Goal: Task Accomplishment & Management: Manage account settings

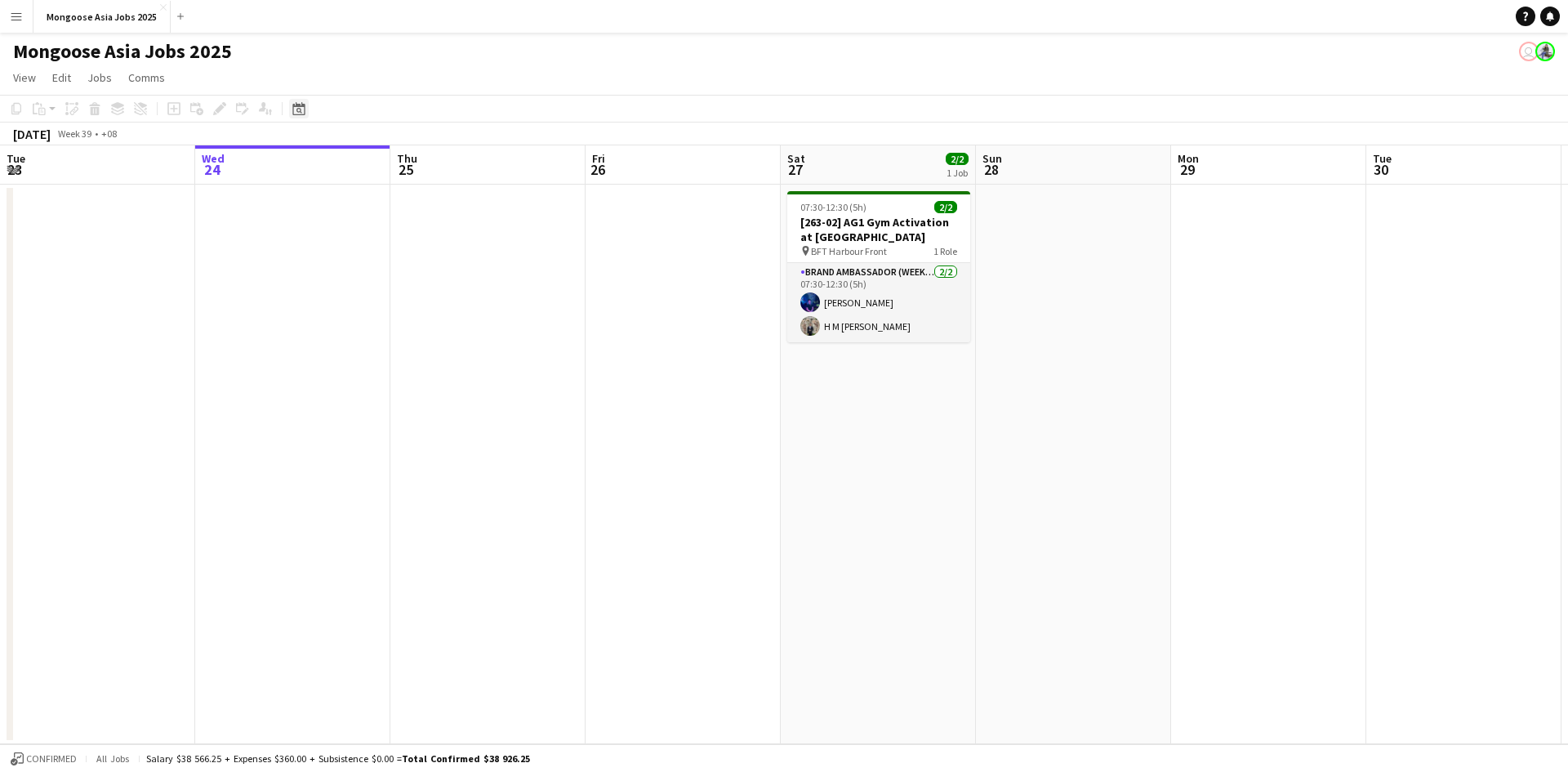
click at [295, 105] on icon at bounding box center [298, 108] width 12 height 13
click at [425, 161] on span "Next month" at bounding box center [431, 164] width 33 height 33
click at [406, 274] on span "11" at bounding box center [409, 269] width 19 height 19
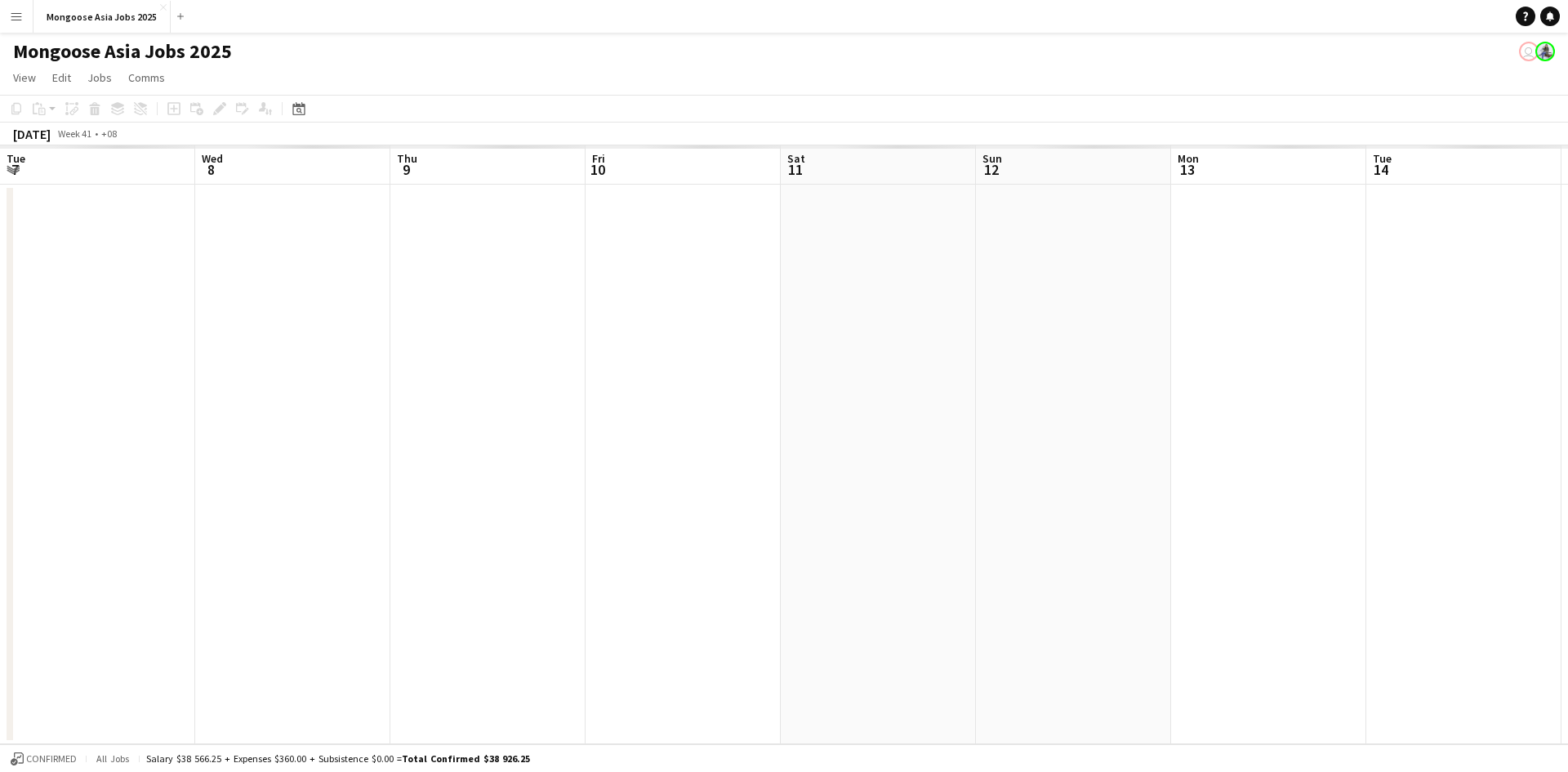
scroll to position [0, 562]
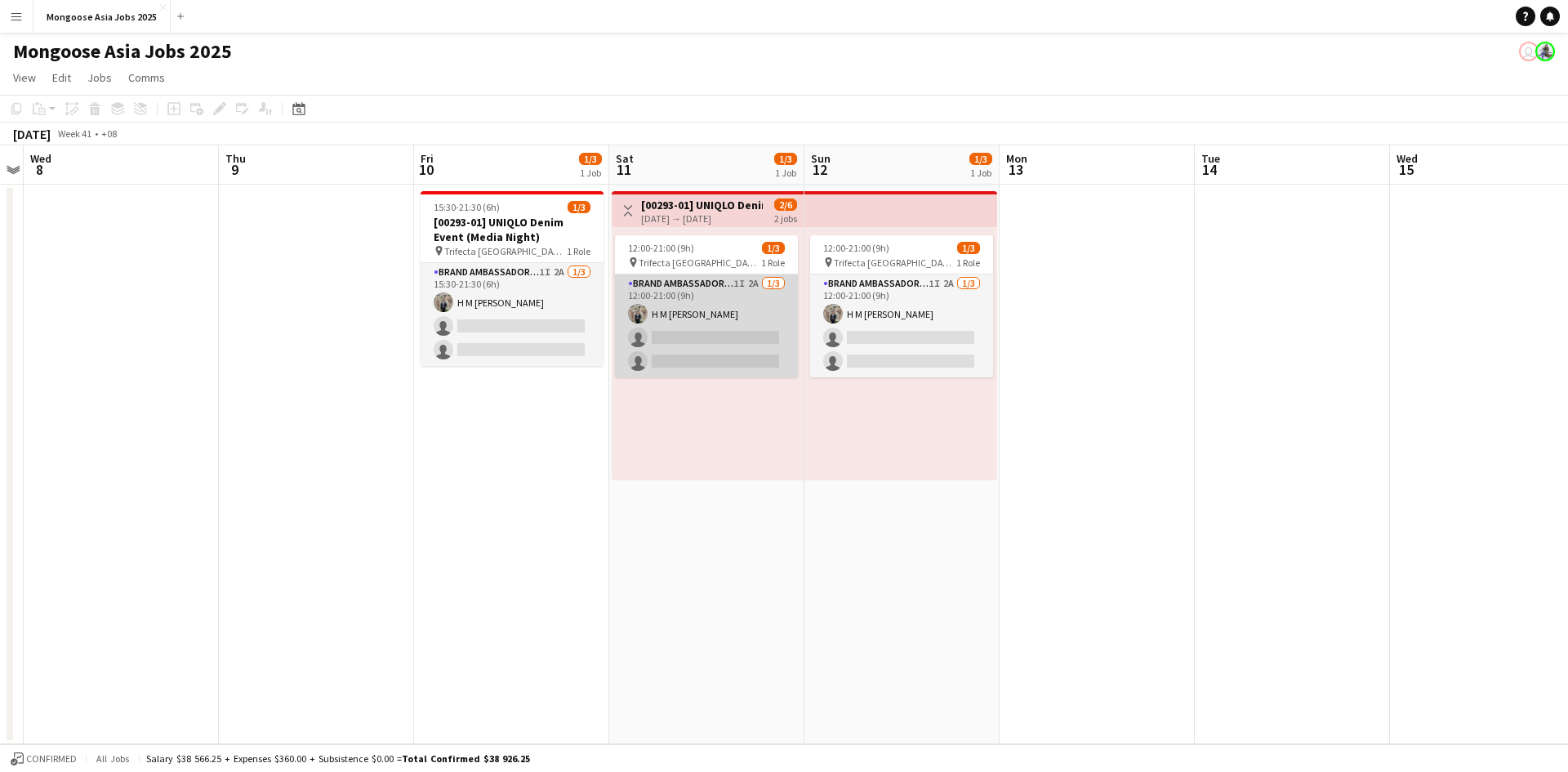
click at [725, 283] on app-card-role "Brand Ambassador (weekend) 1I 2A [DATE] 12:00-21:00 (9h) H M [PERSON_NAME] sing…" at bounding box center [707, 325] width 183 height 103
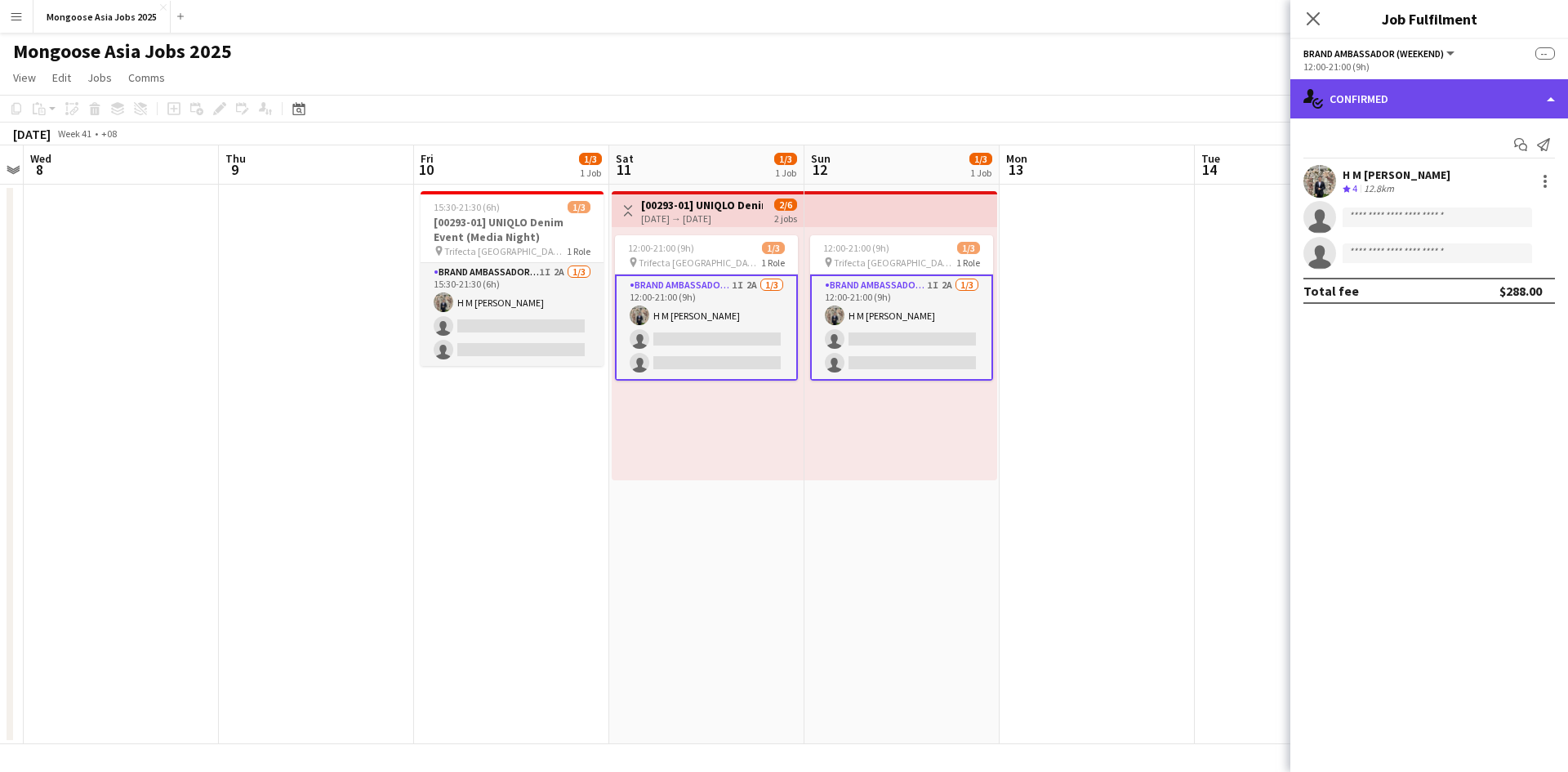
click at [1386, 97] on div "single-neutral-actions-check-2 Confirmed" at bounding box center [1430, 98] width 278 height 39
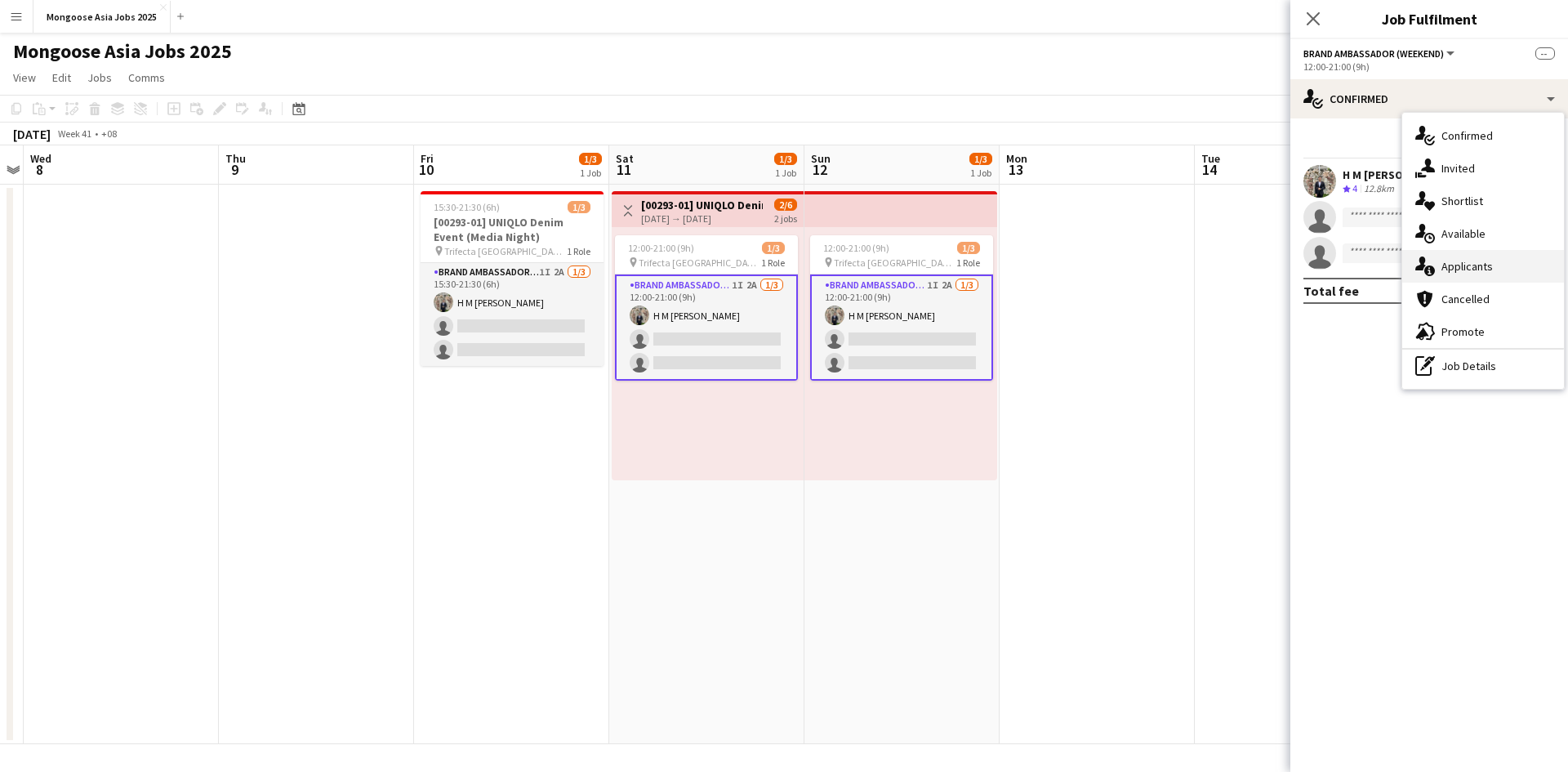
click at [1482, 266] on span "Applicants" at bounding box center [1467, 265] width 52 height 14
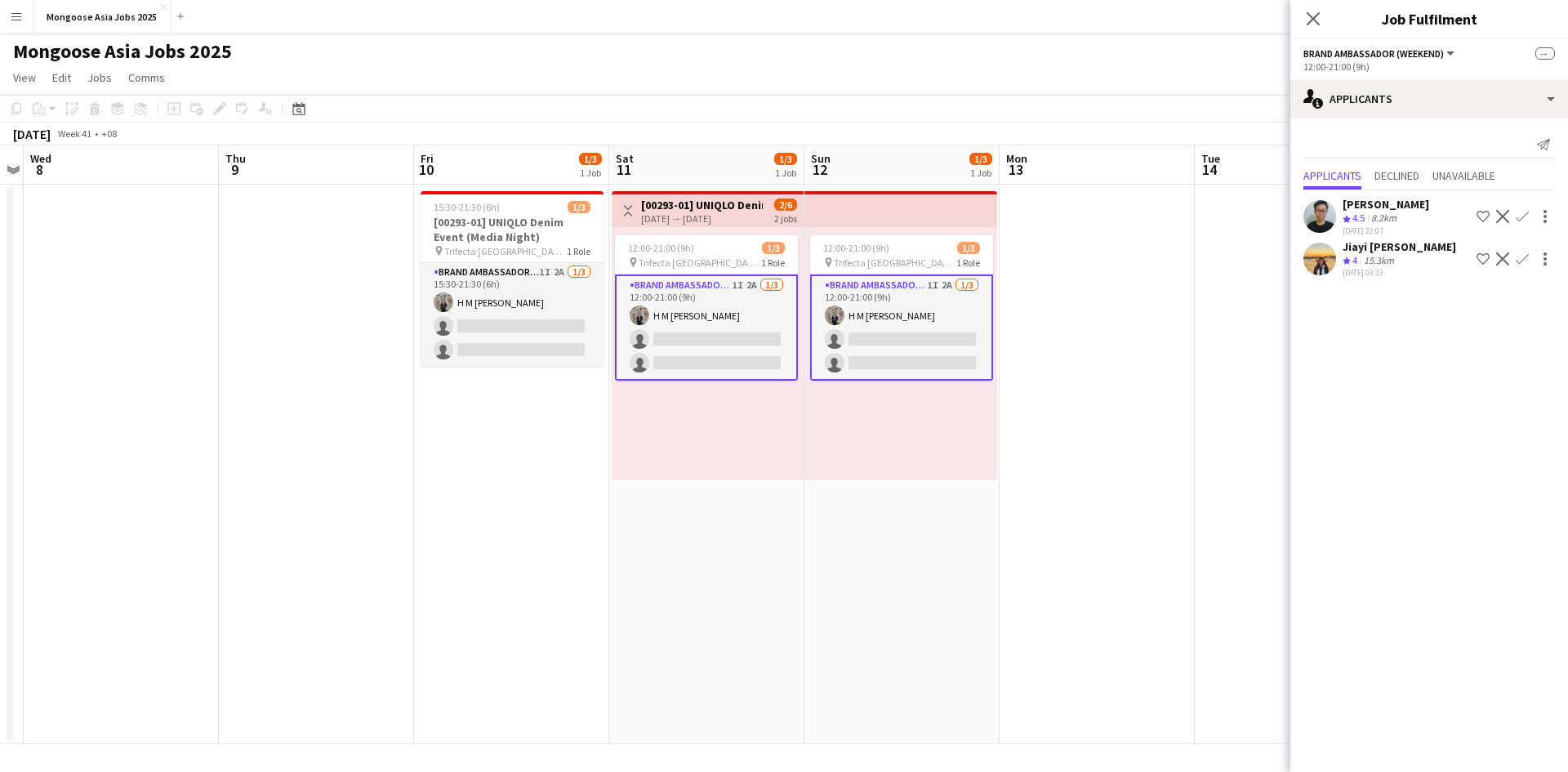
click at [16, 26] on button "Menu" at bounding box center [16, 16] width 33 height 33
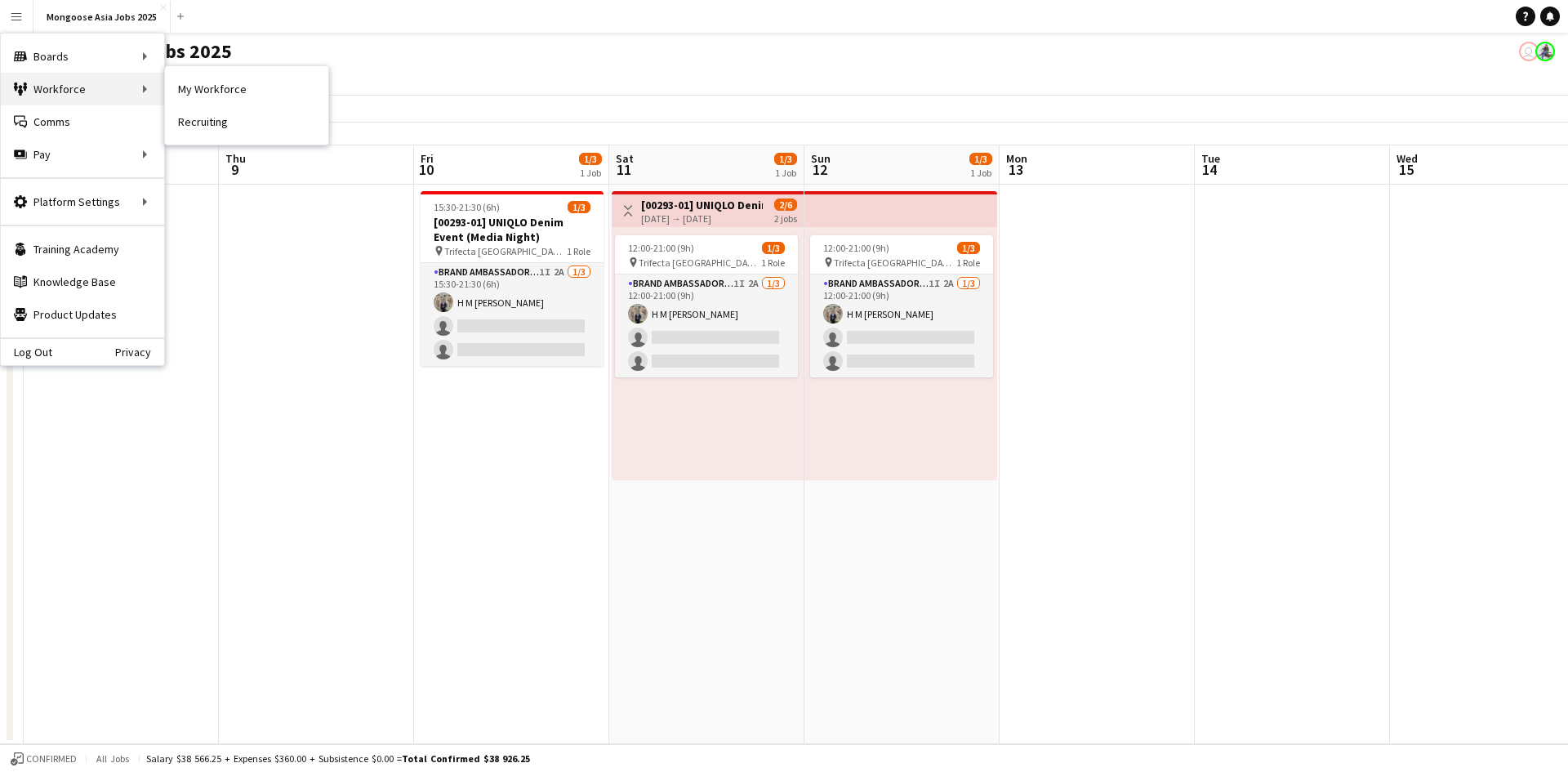
click at [89, 76] on div "Workforce Workforce" at bounding box center [82, 89] width 164 height 33
click at [220, 88] on link "My Workforce" at bounding box center [247, 89] width 164 height 33
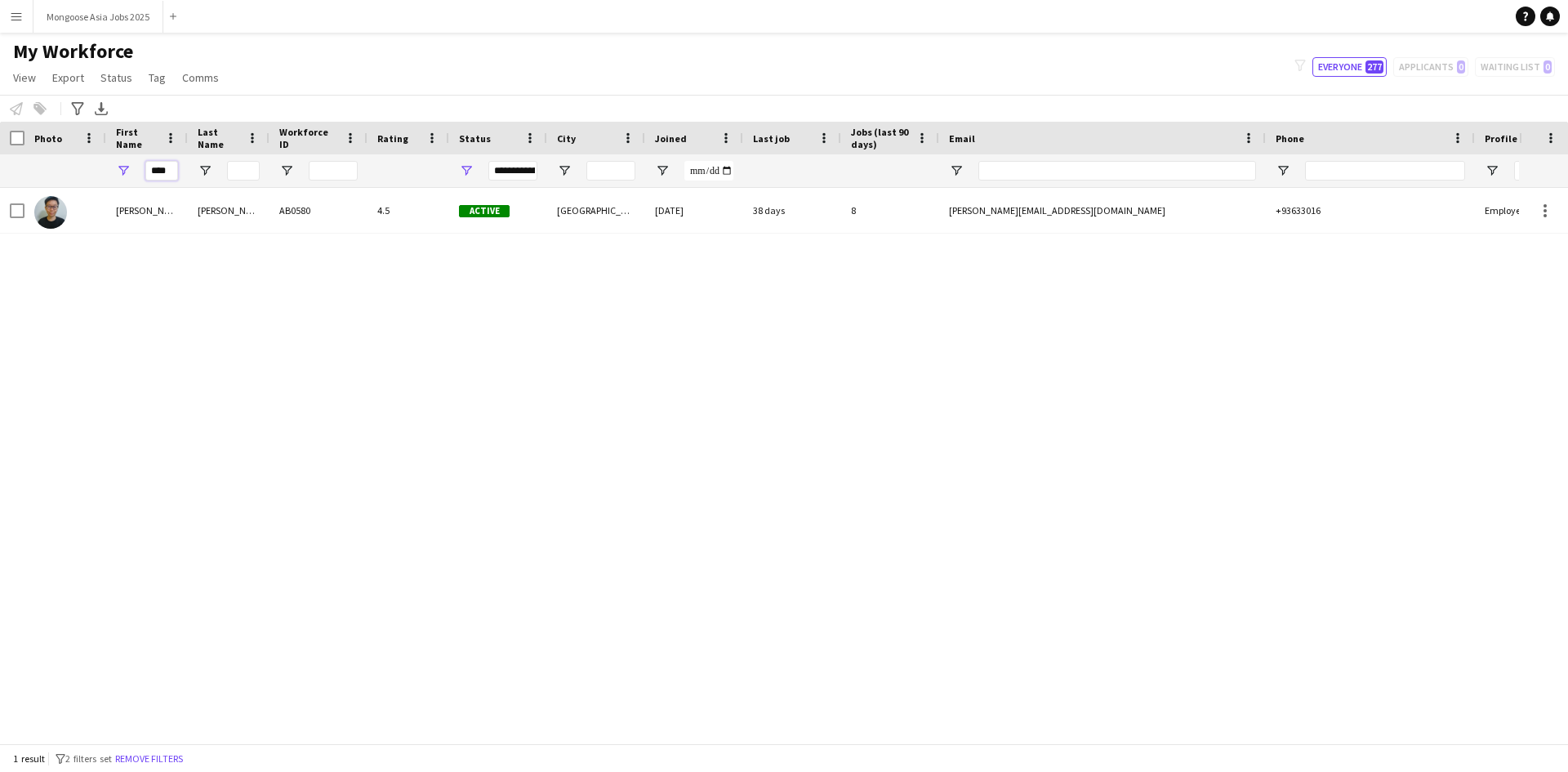
drag, startPoint x: 171, startPoint y: 171, endPoint x: 136, endPoint y: 171, distance: 35.0
click at [139, 170] on div "****" at bounding box center [147, 170] width 81 height 33
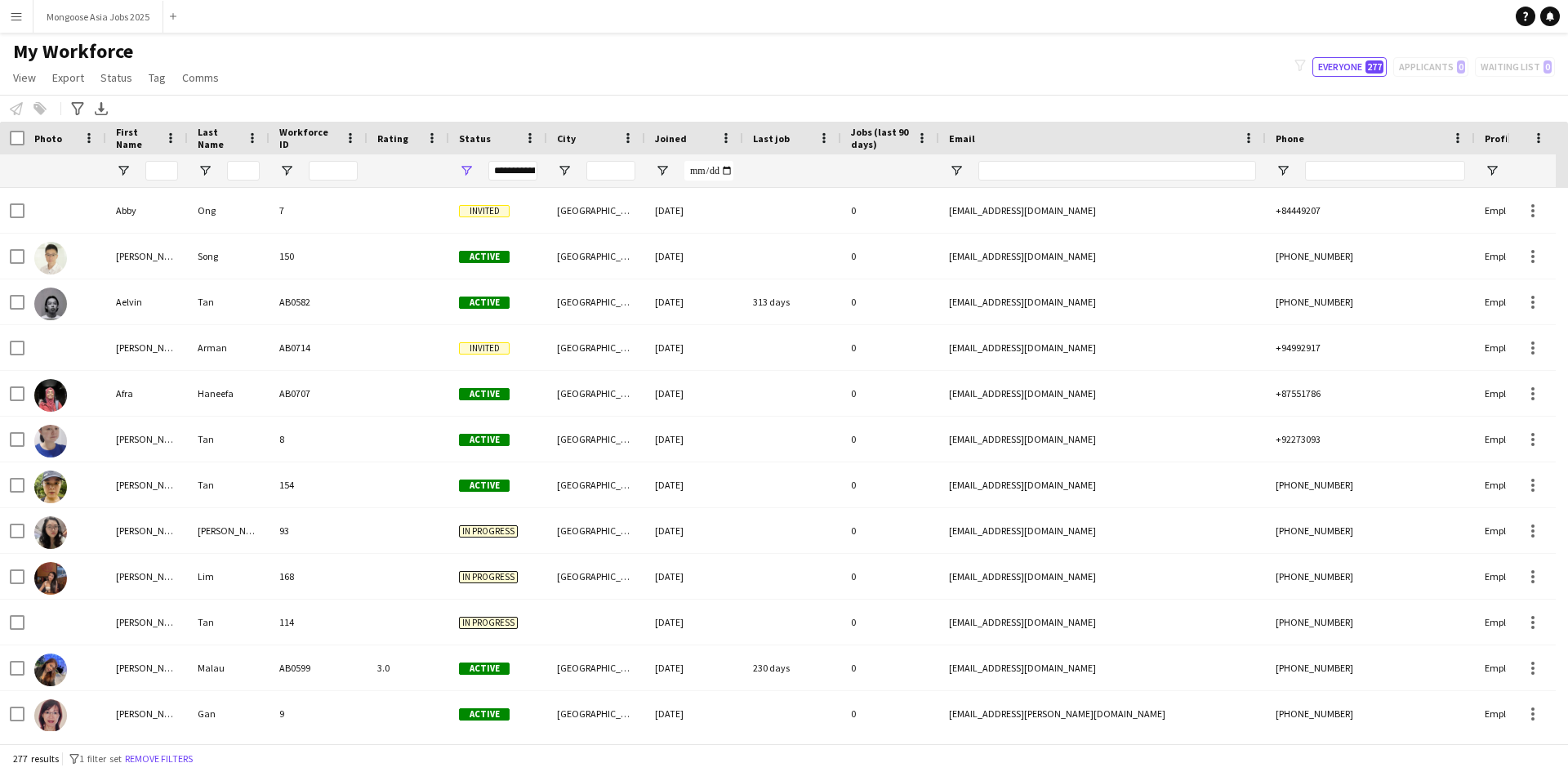
click at [516, 171] on div "**********" at bounding box center [513, 170] width 49 height 19
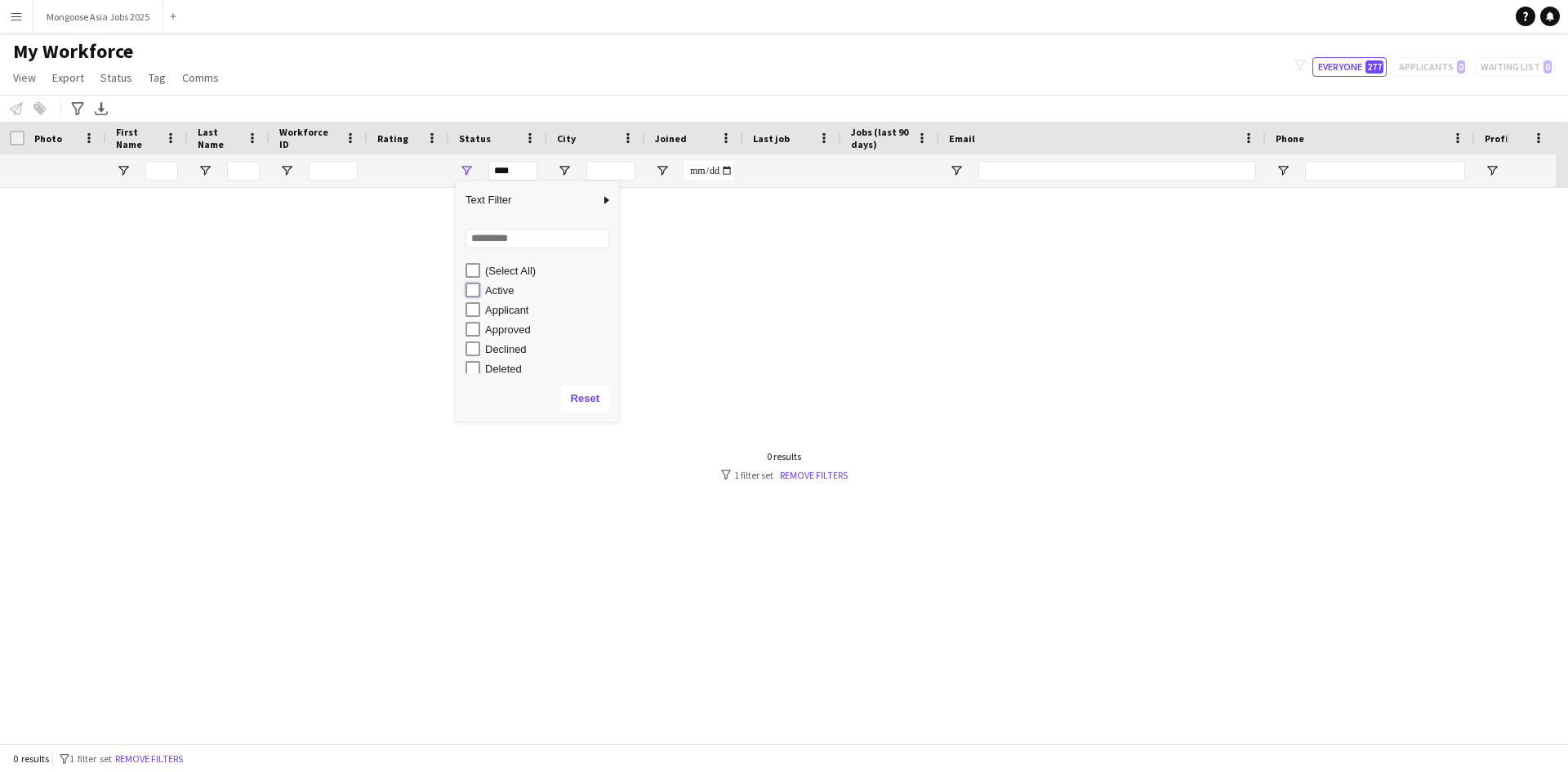
type input "**********"
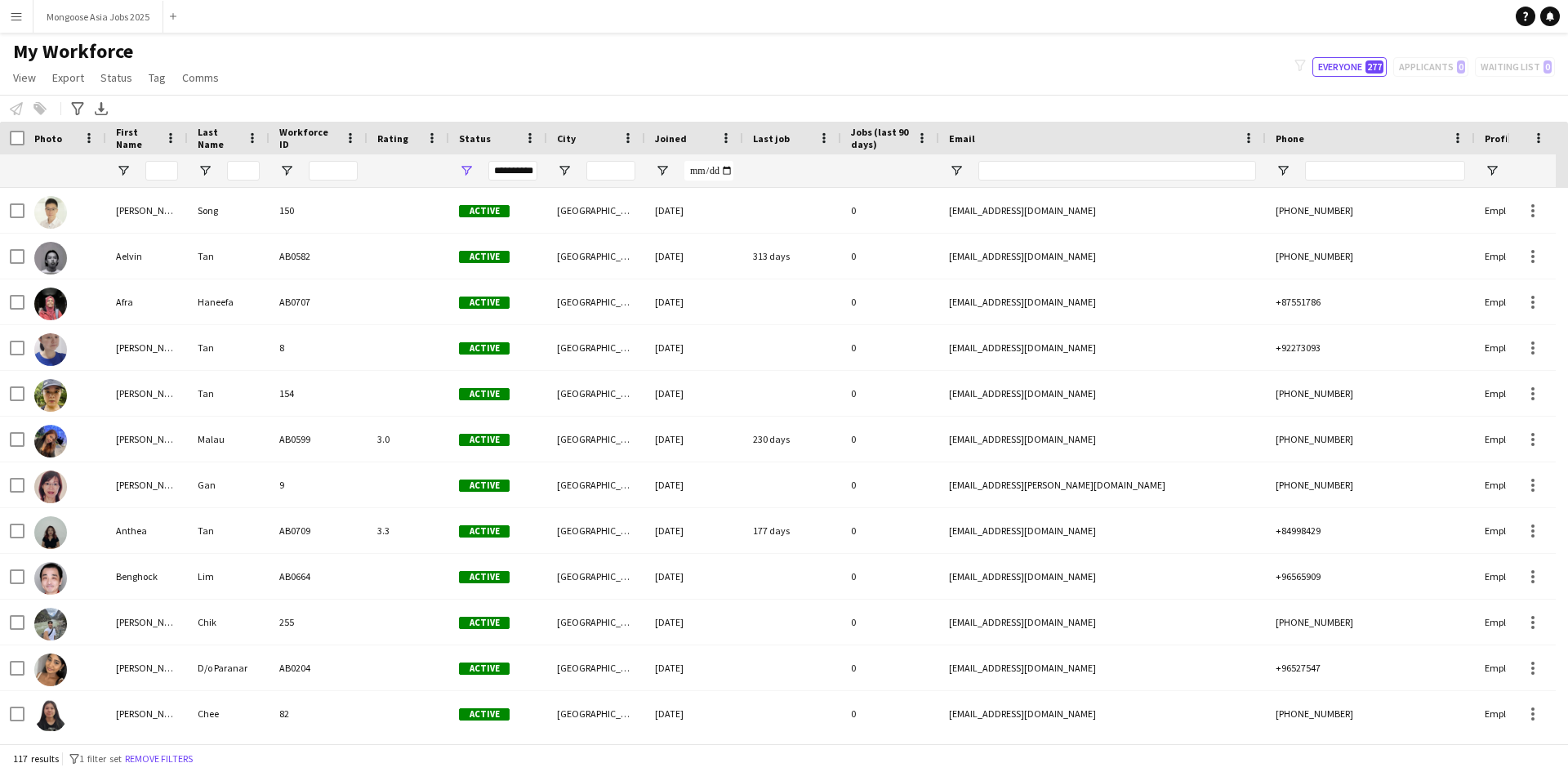
click at [600, 60] on div "My Workforce View Views Default view Crew with Shirt & Shoe Size New view Updat…" at bounding box center [784, 67] width 1568 height 56
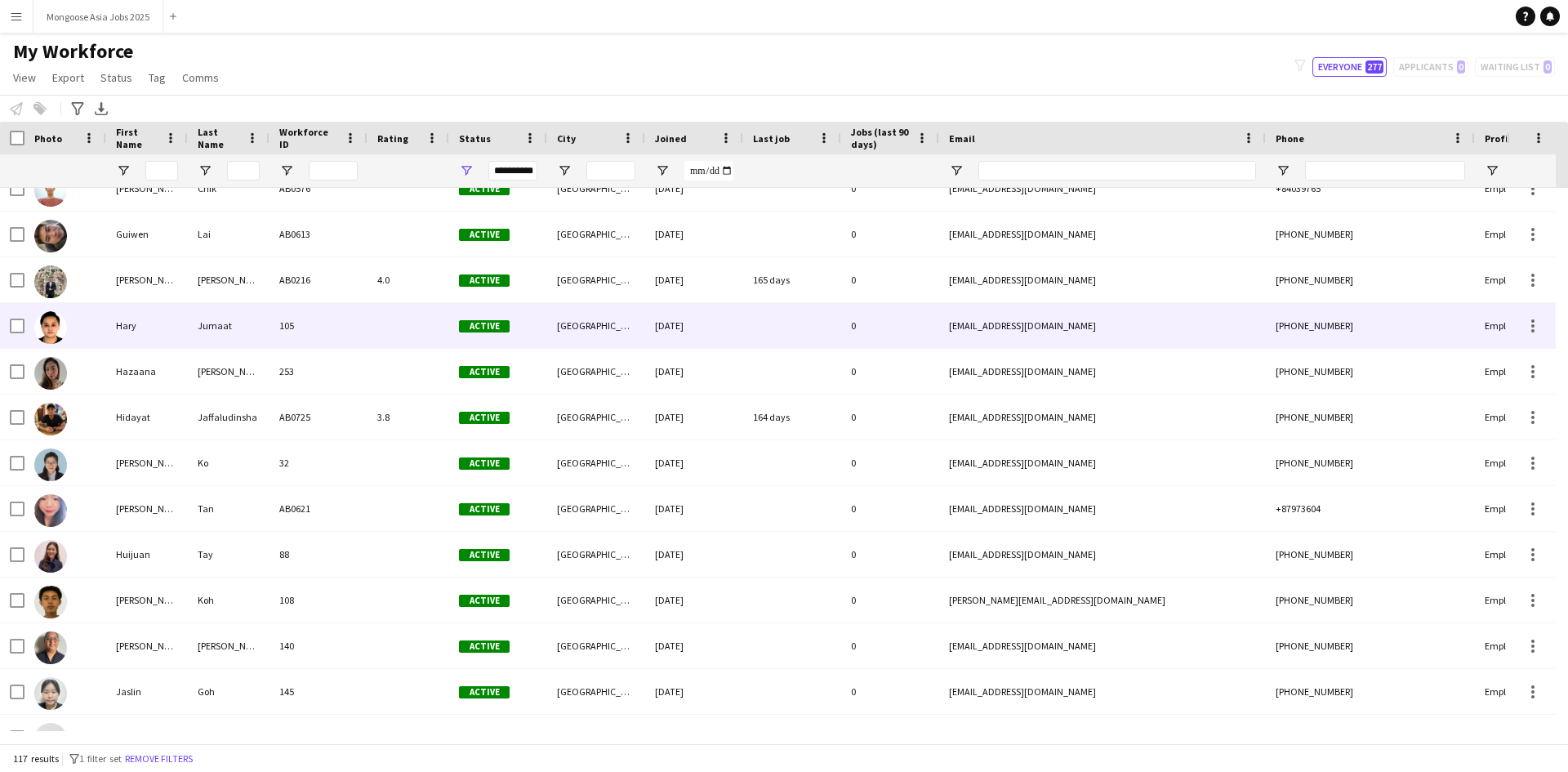
scroll to position [1143, 0]
